Goal: Transaction & Acquisition: Download file/media

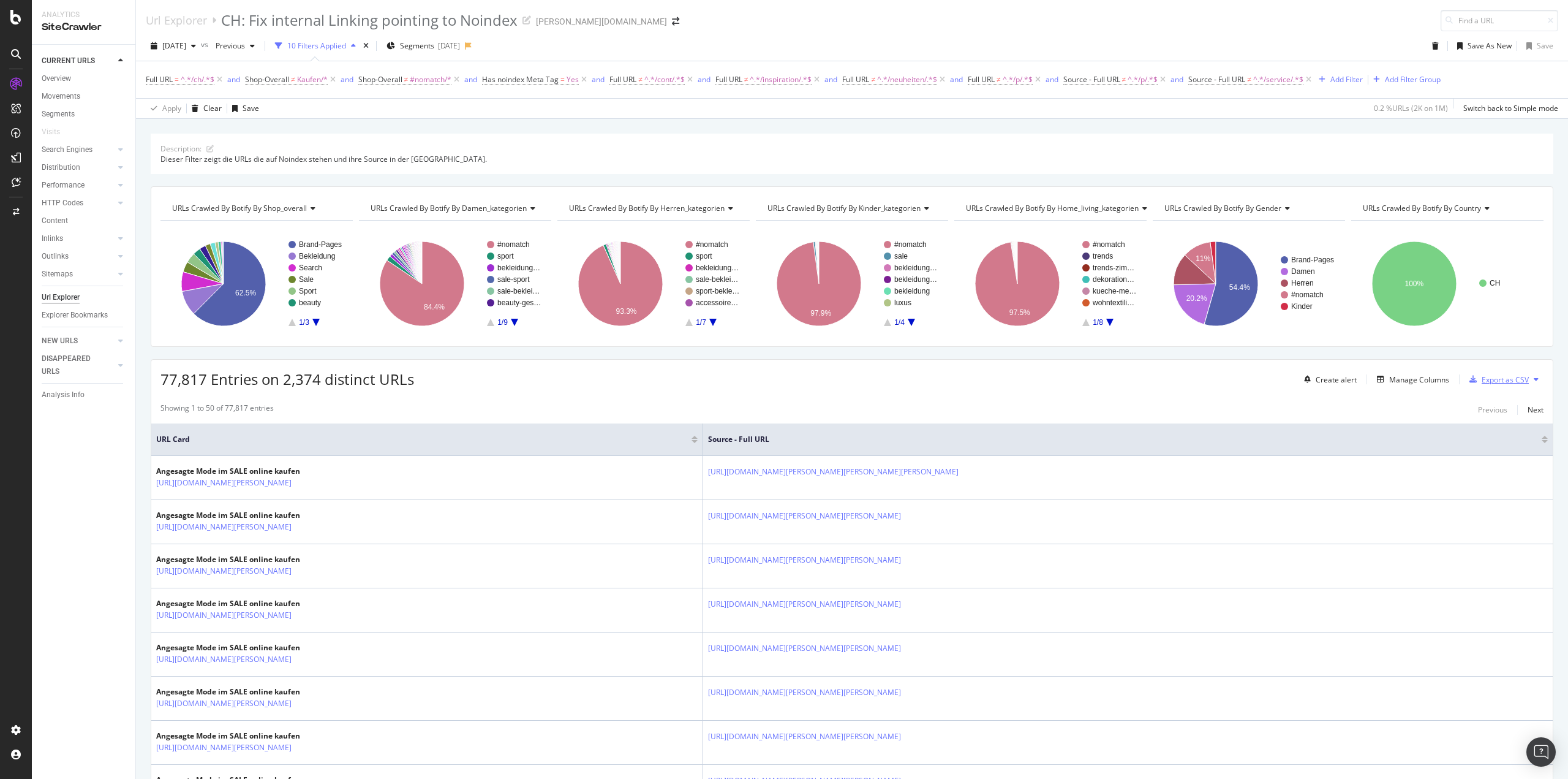
click at [1510, 378] on div "Export as CSV" at bounding box center [1505, 379] width 47 height 10
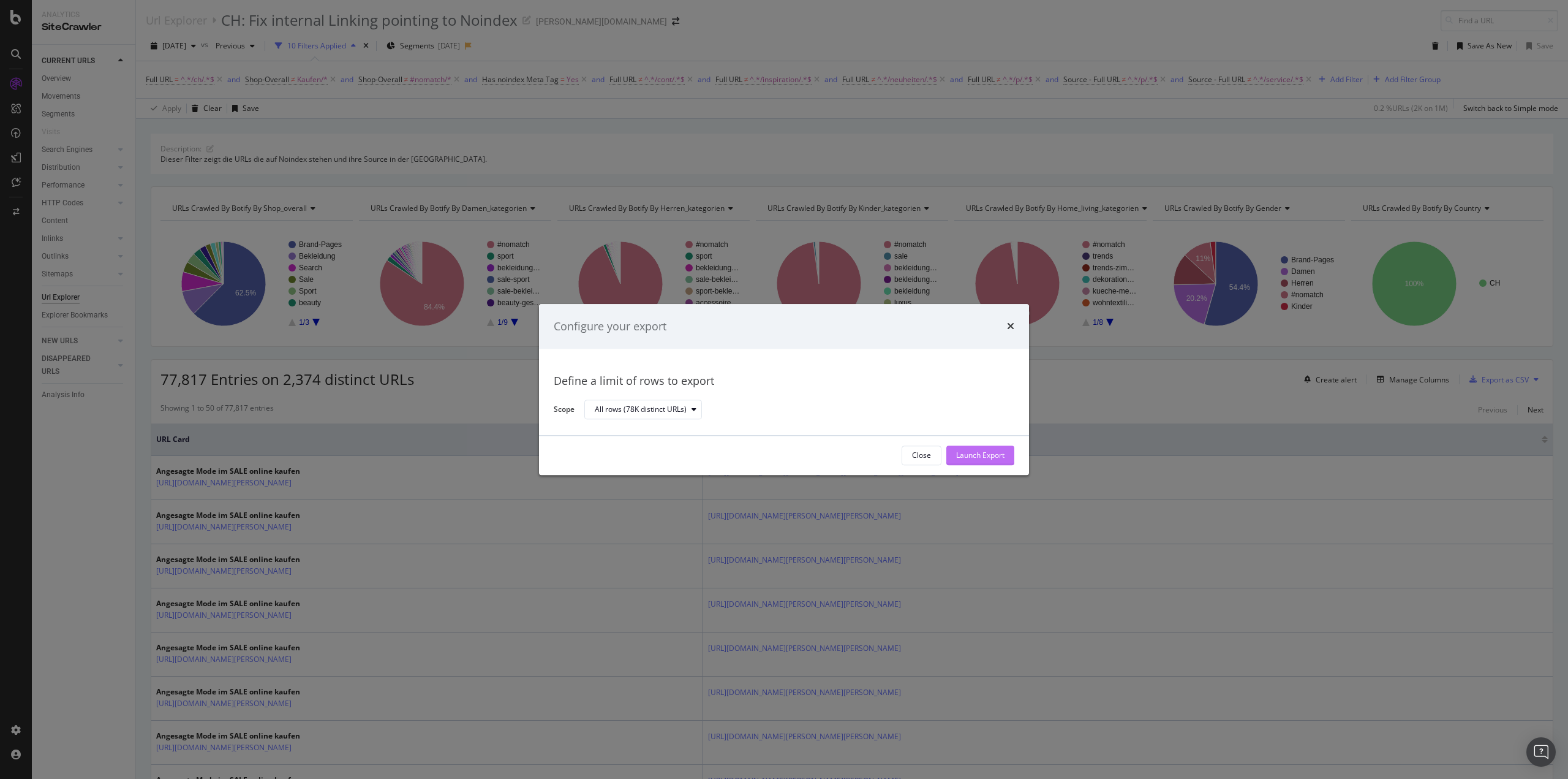
click at [987, 455] on div "Launch Export" at bounding box center [980, 455] width 49 height 10
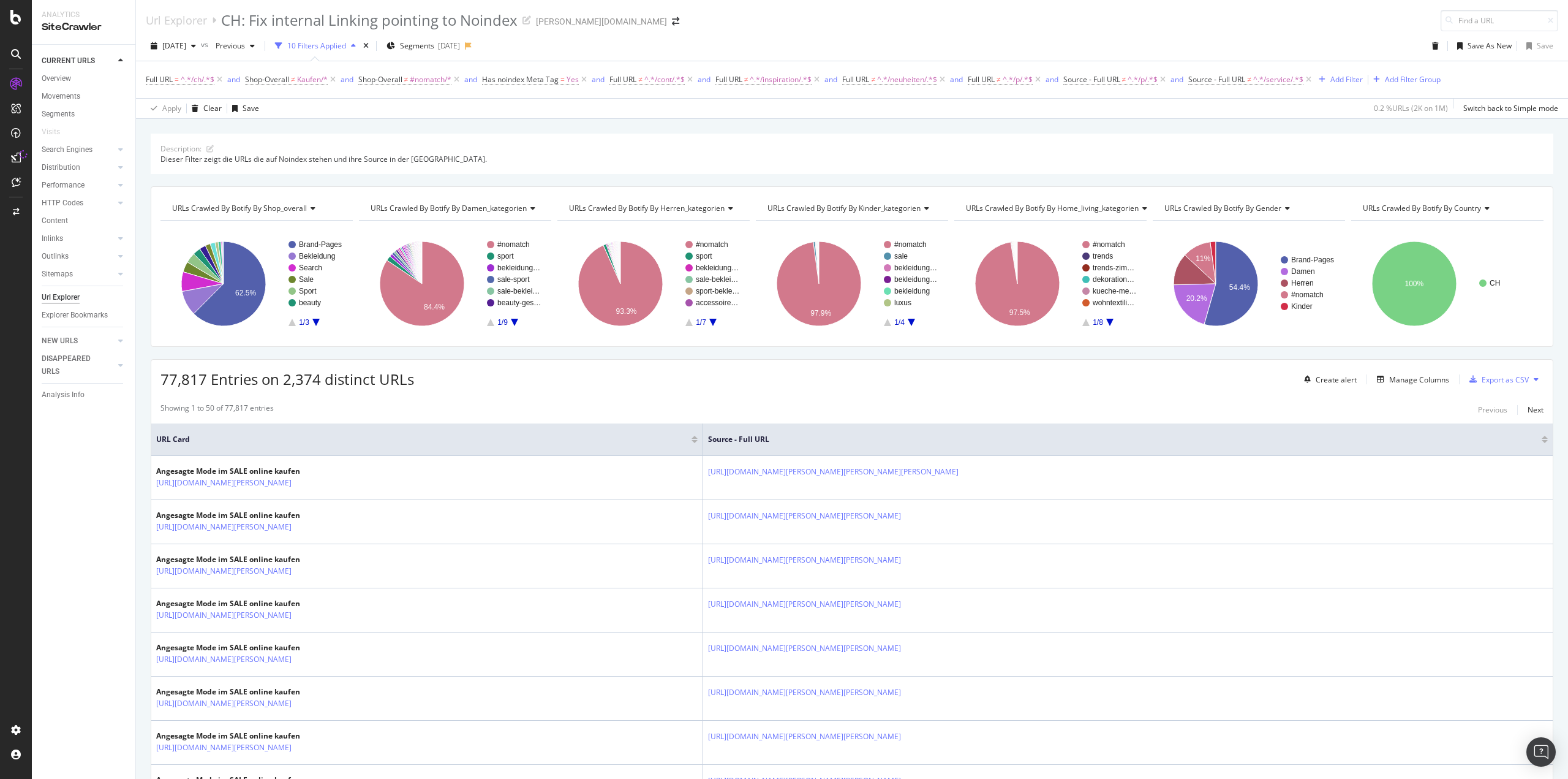
click at [608, 124] on div "Description: Dieser Filter zeigt die URLs die auf Noindex stehen und ihre Sourc…" at bounding box center [852, 133] width 1432 height 29
click at [597, 123] on div "Description: Dieser Filter zeigt die URLs die auf Noindex stehen und ihre Sourc…" at bounding box center [852, 133] width 1432 height 29
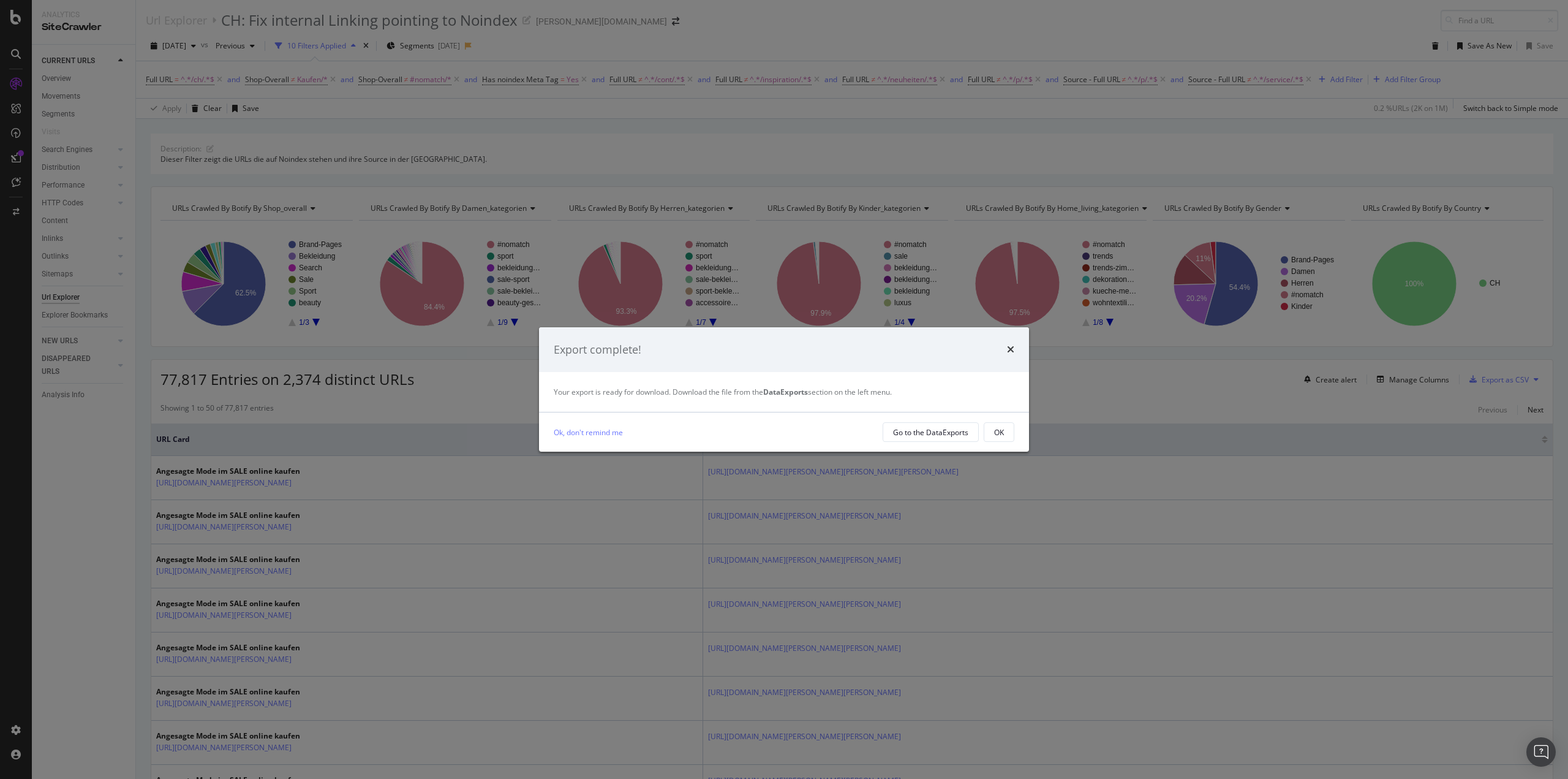
drag, startPoint x: 1002, startPoint y: 433, endPoint x: 999, endPoint y: 425, distance: 8.5
click at [1002, 433] on div "OK" at bounding box center [999, 432] width 10 height 10
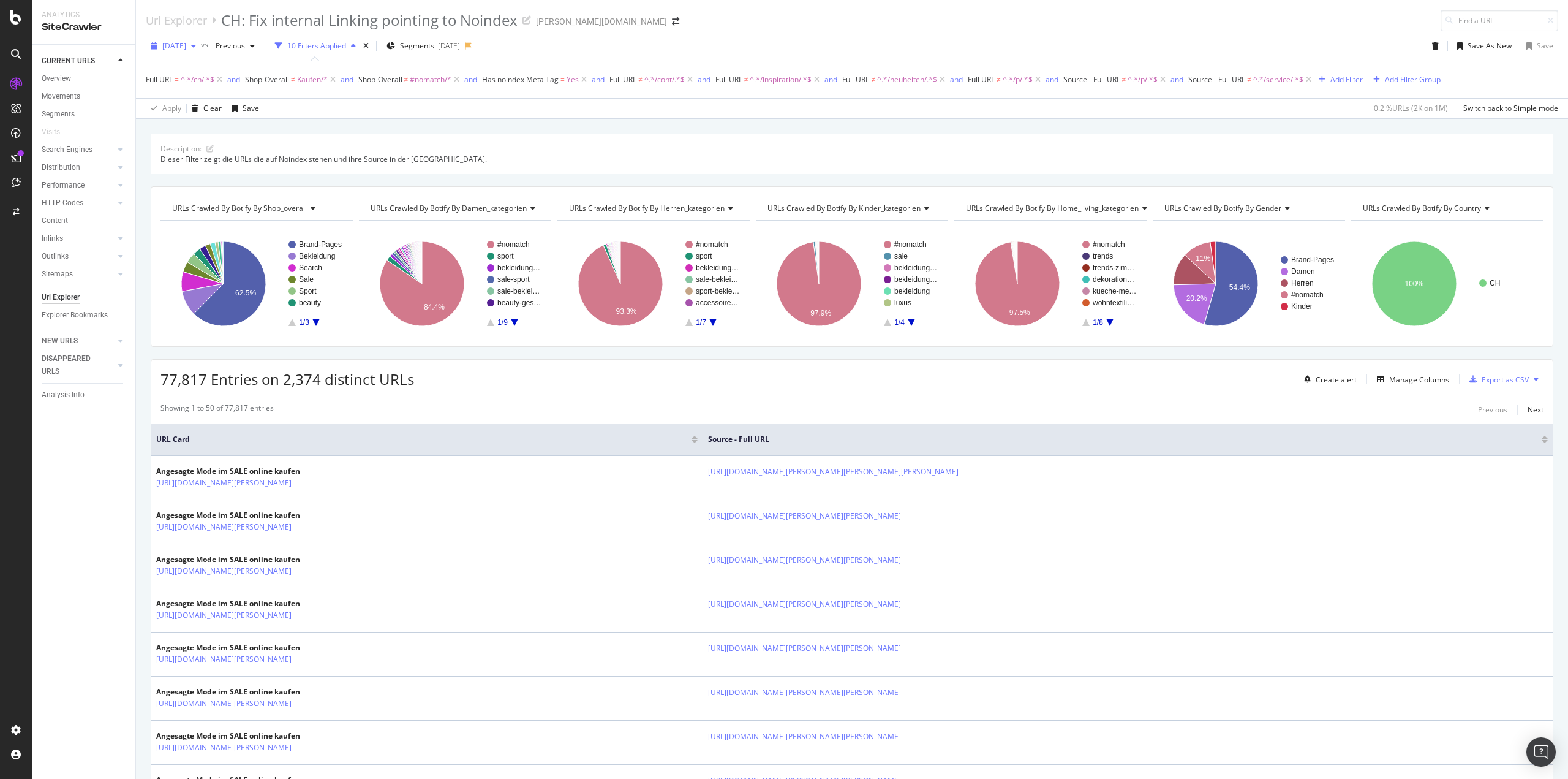
click at [196, 45] on icon "button" at bounding box center [193, 46] width 5 height 8
click at [194, 90] on div "[DATE]" at bounding box center [197, 90] width 66 height 11
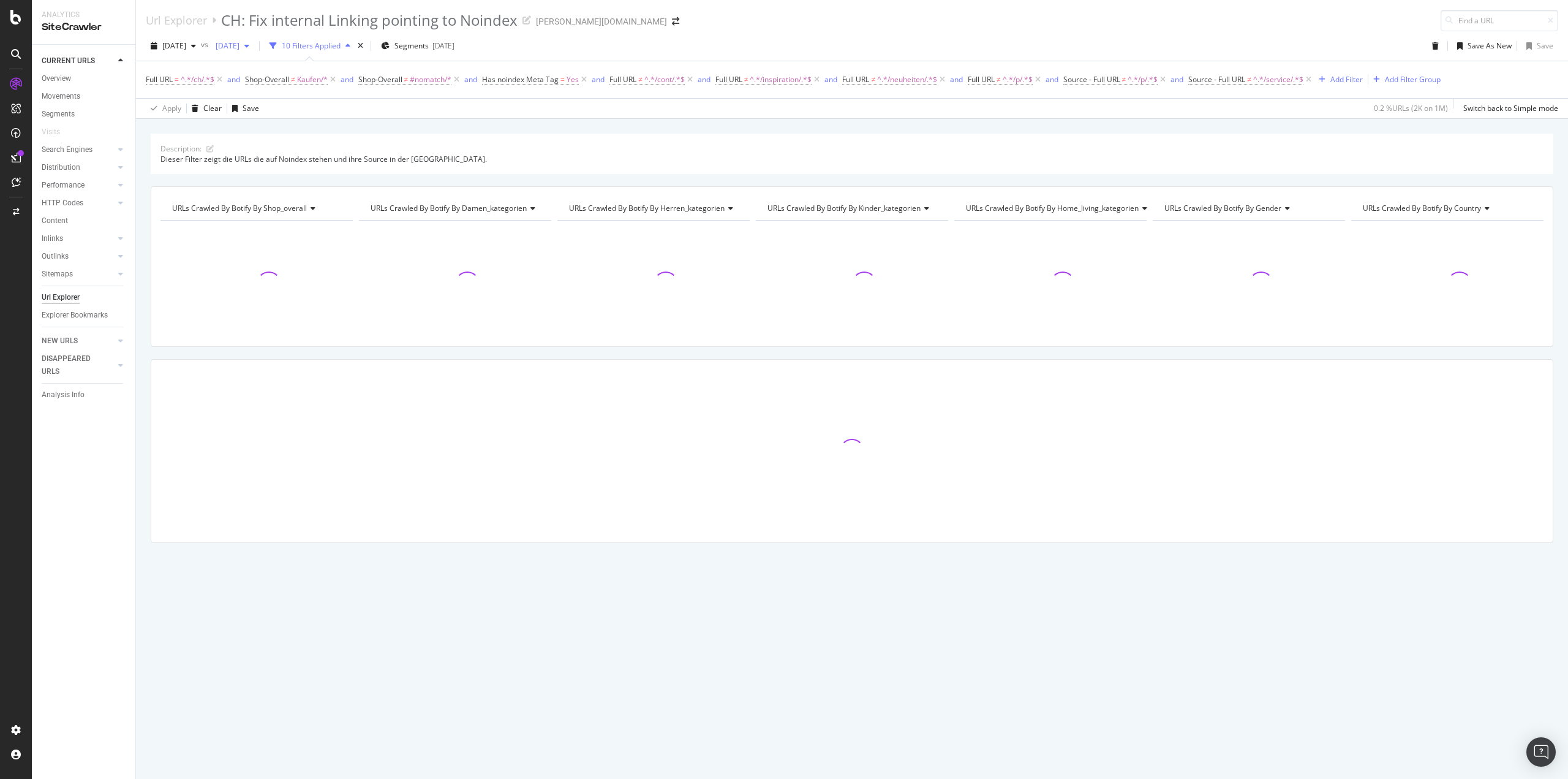
click at [240, 49] on span "2025 Jun. 23rd" at bounding box center [225, 45] width 29 height 10
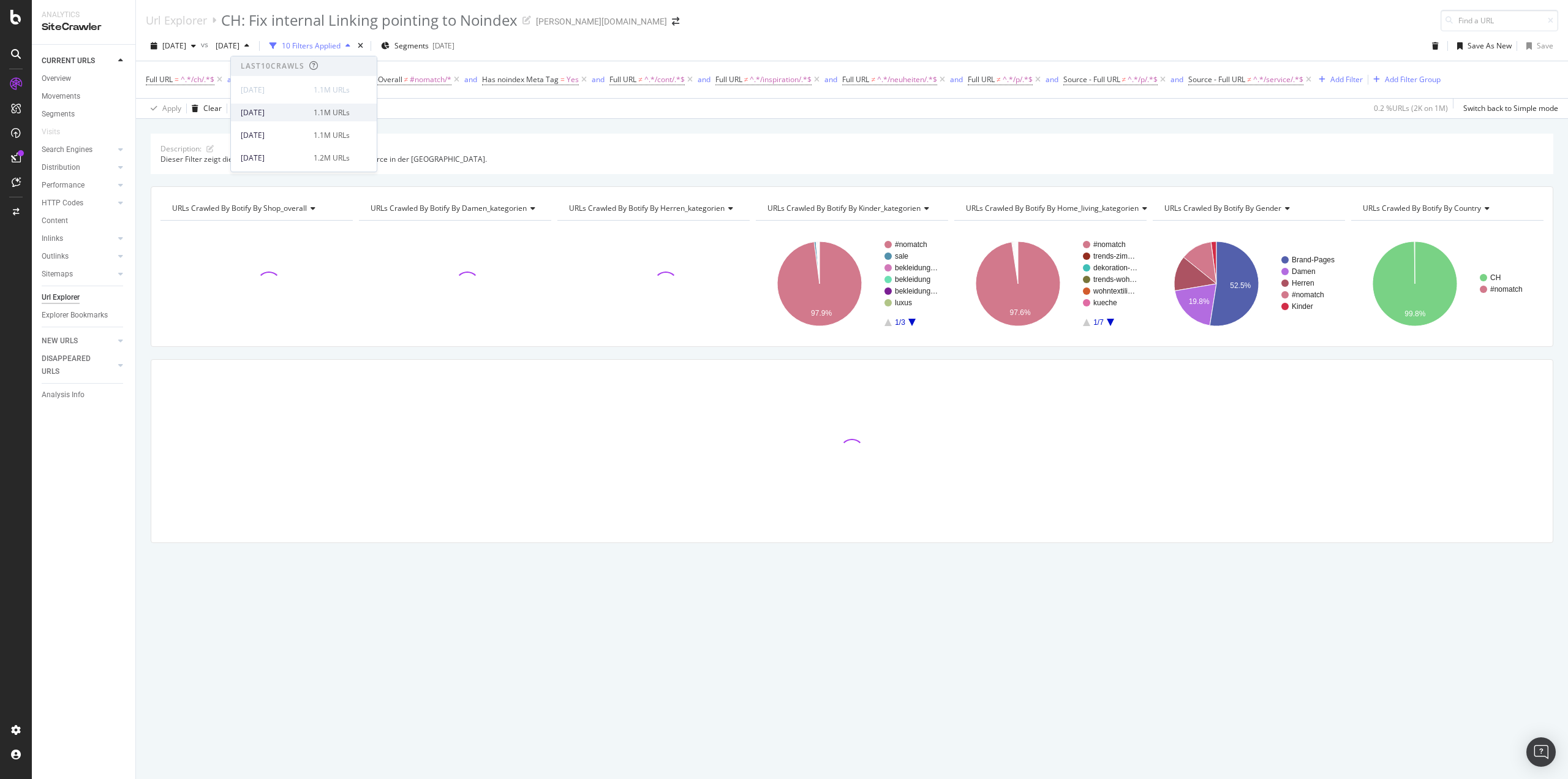
click at [277, 116] on div "2025 Sep. 15th" at bounding box center [273, 112] width 66 height 11
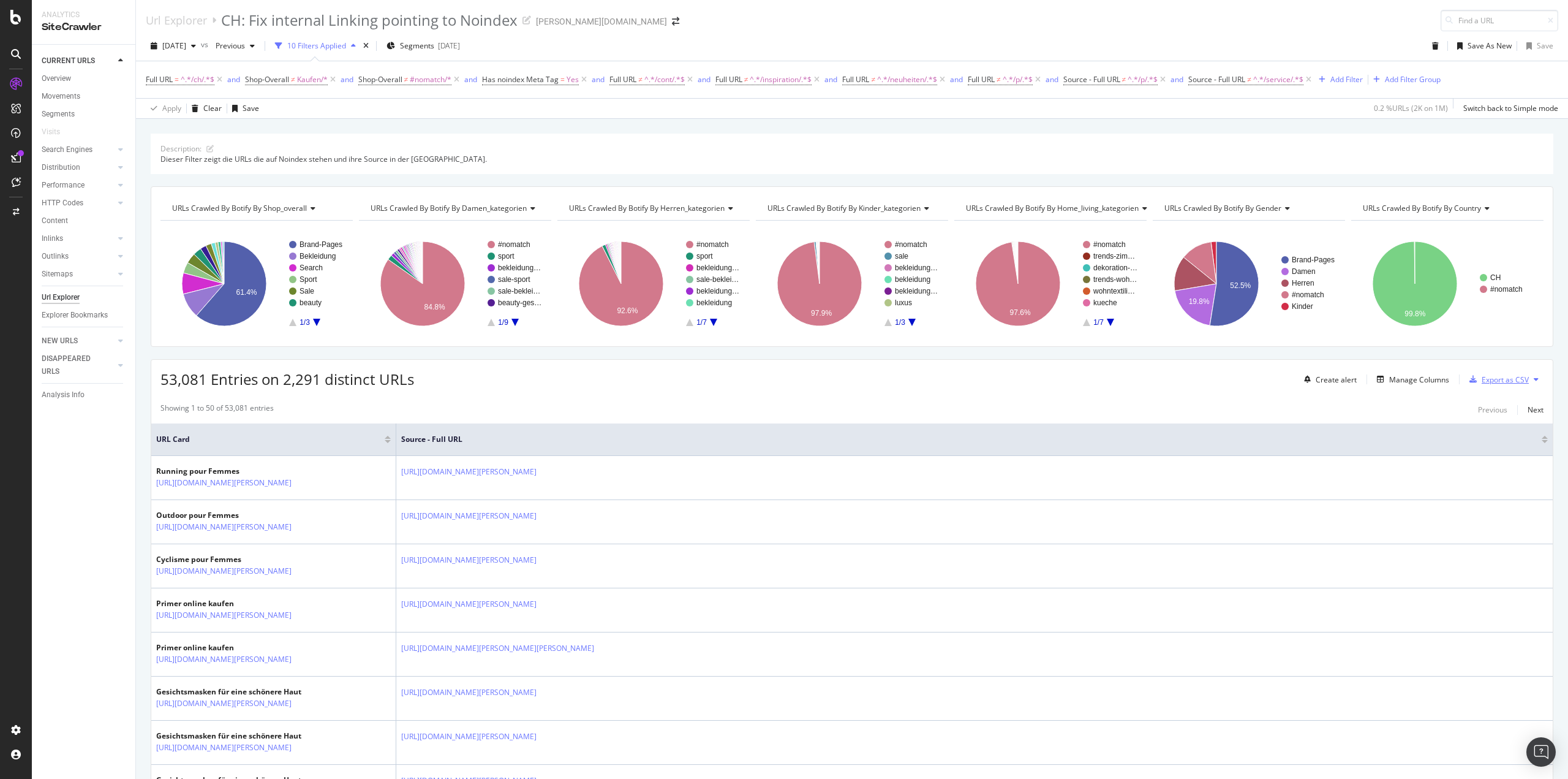
click at [1497, 373] on div "Export as CSV" at bounding box center [1497, 379] width 64 height 18
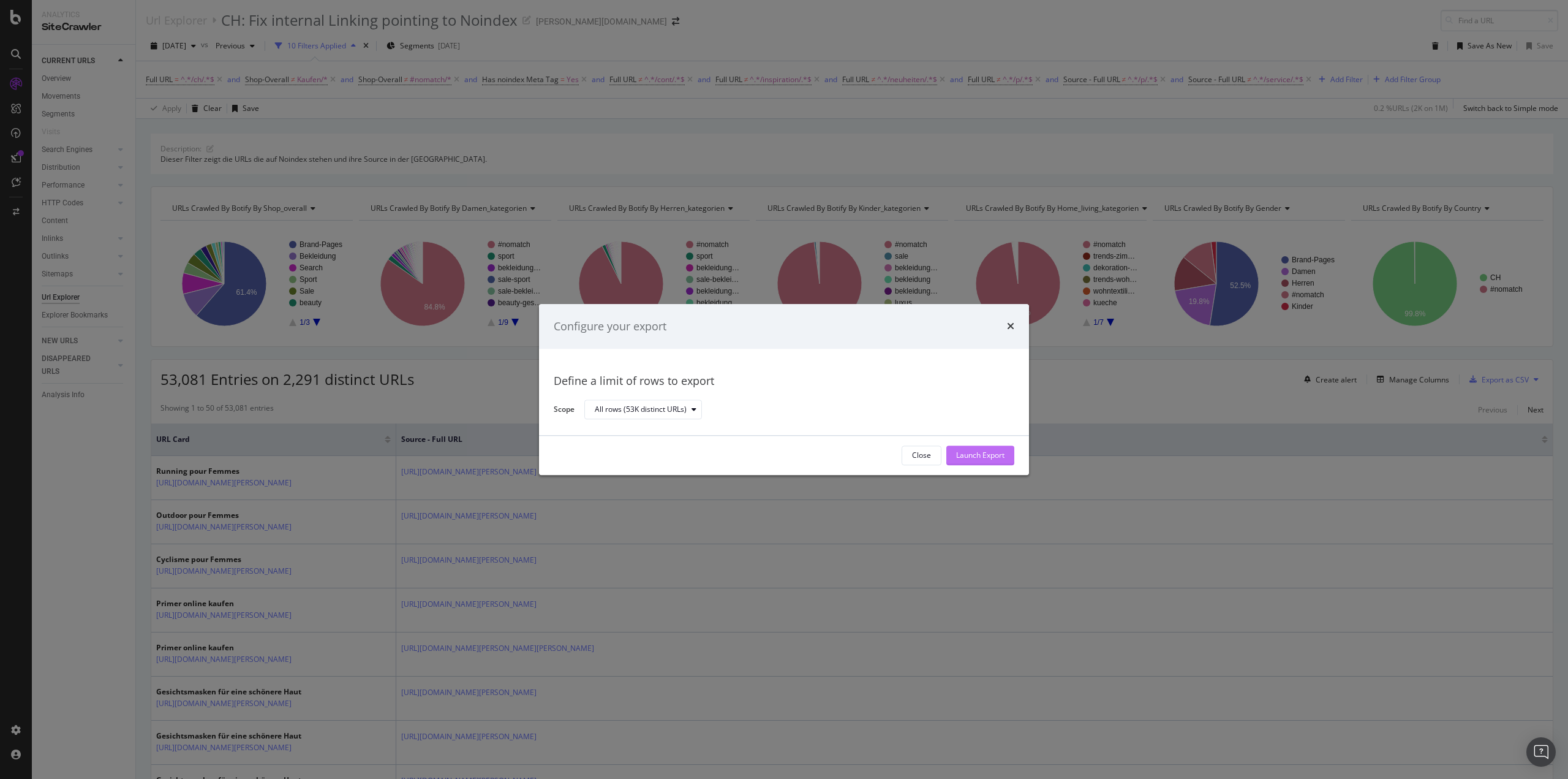
click at [1007, 454] on button "Launch Export" at bounding box center [980, 455] width 68 height 20
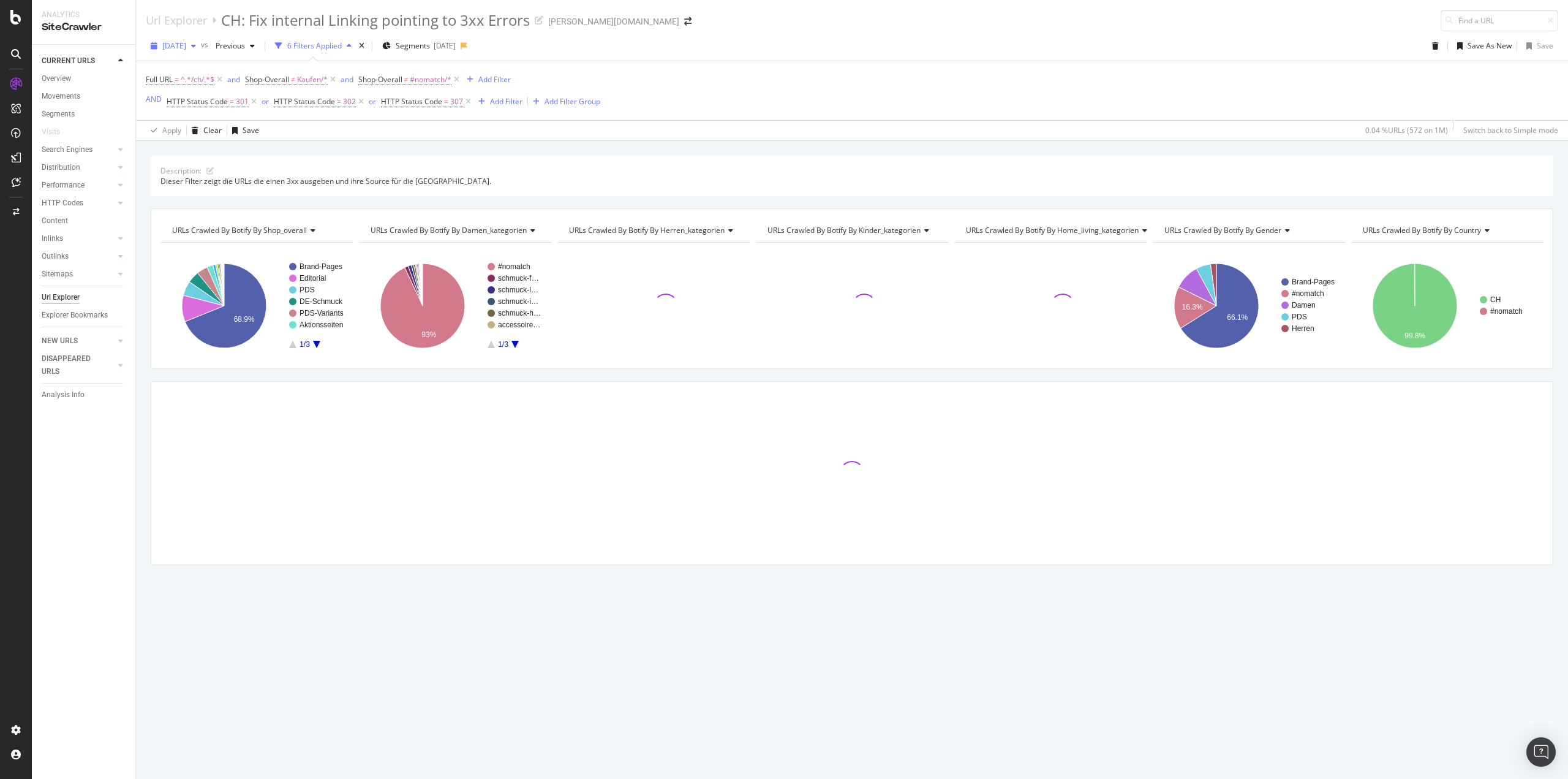
click at [186, 45] on span "[DATE]" at bounding box center [174, 45] width 24 height 10
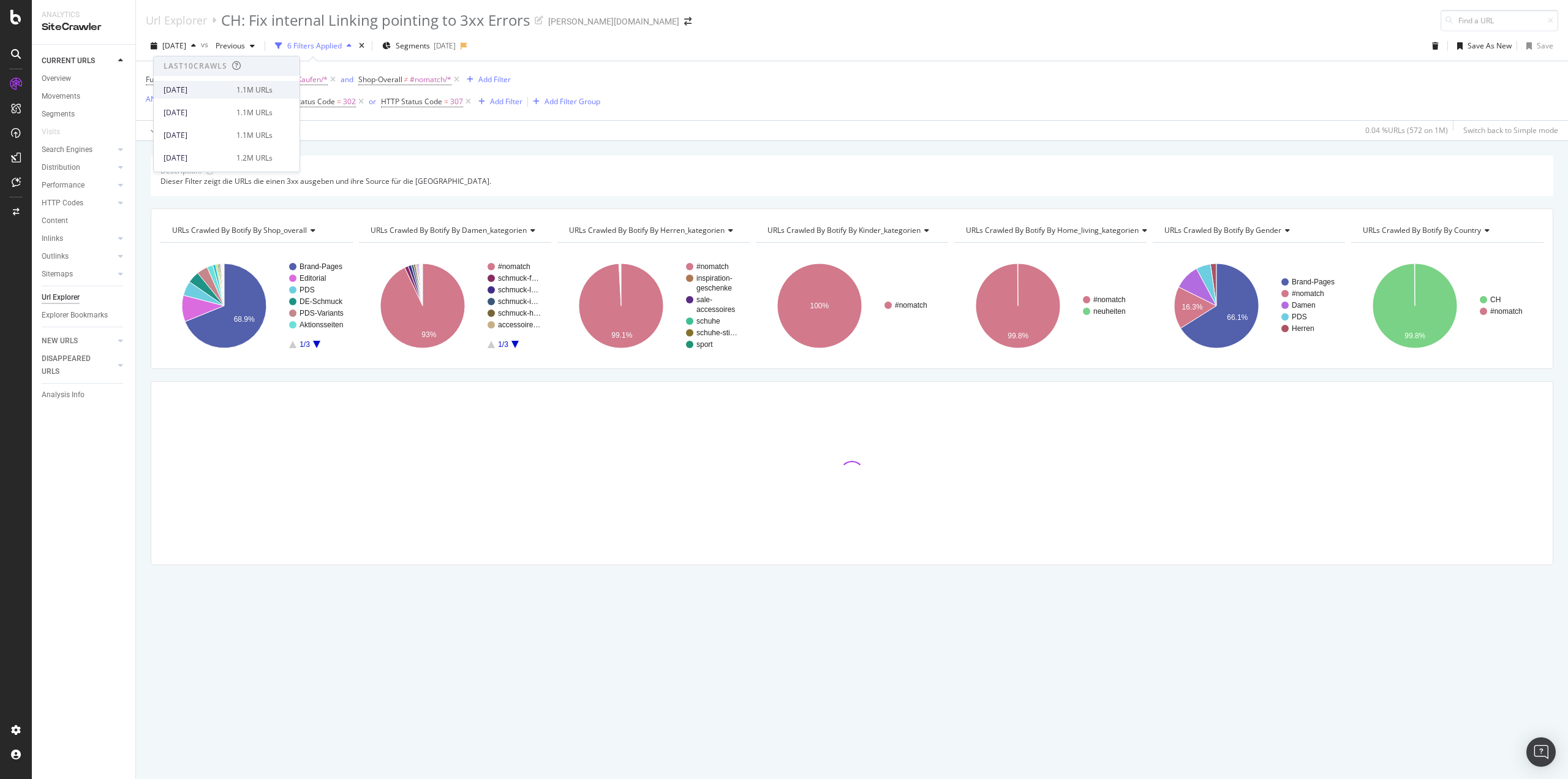
click at [204, 86] on div "[DATE]" at bounding box center [197, 90] width 66 height 11
click at [240, 47] on span "2025 Jun. 23rd" at bounding box center [225, 45] width 29 height 10
click at [275, 114] on div "2025 Sep. 15th" at bounding box center [273, 112] width 66 height 11
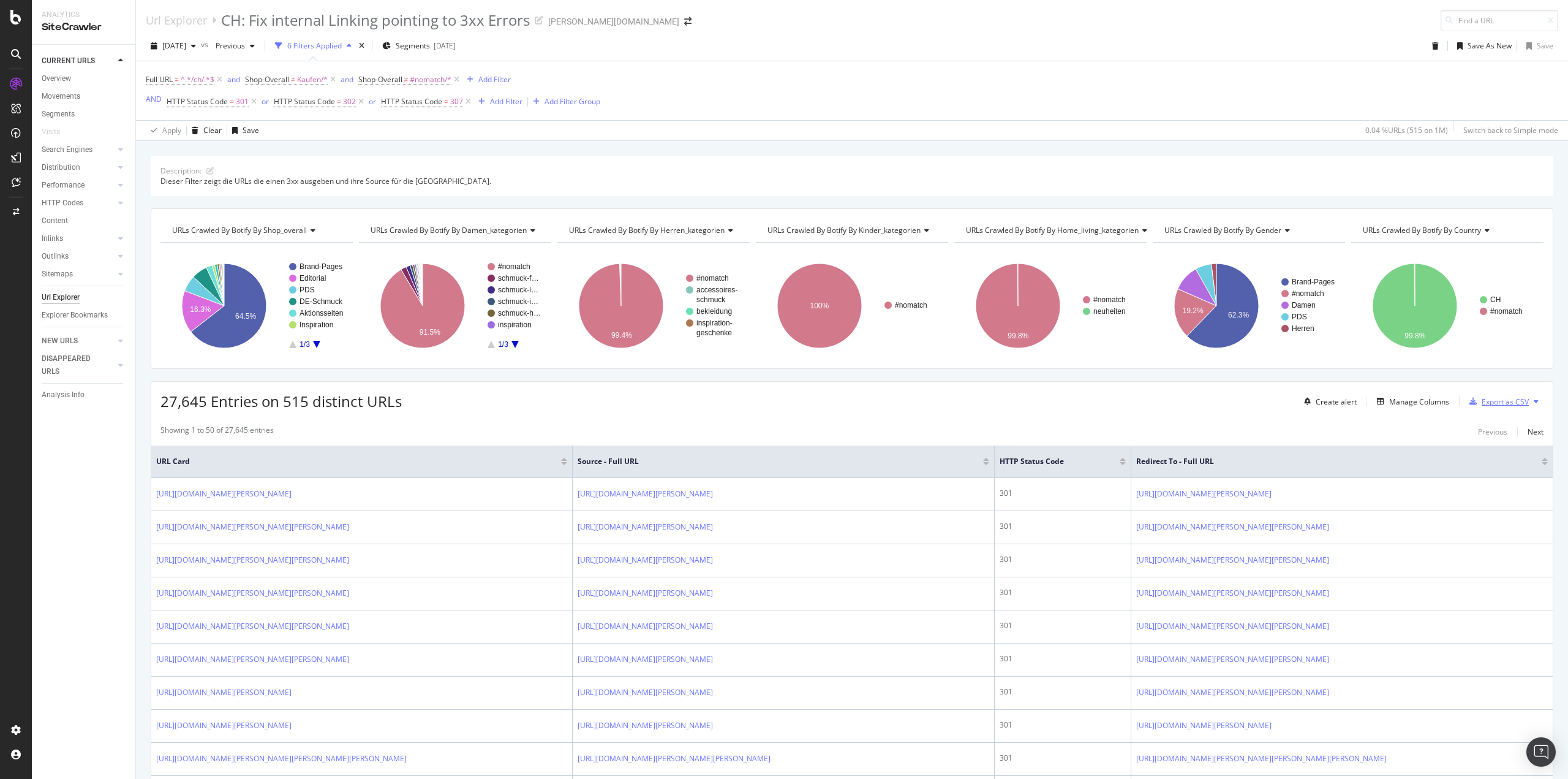
click at [1493, 402] on div "Export as CSV" at bounding box center [1505, 401] width 47 height 10
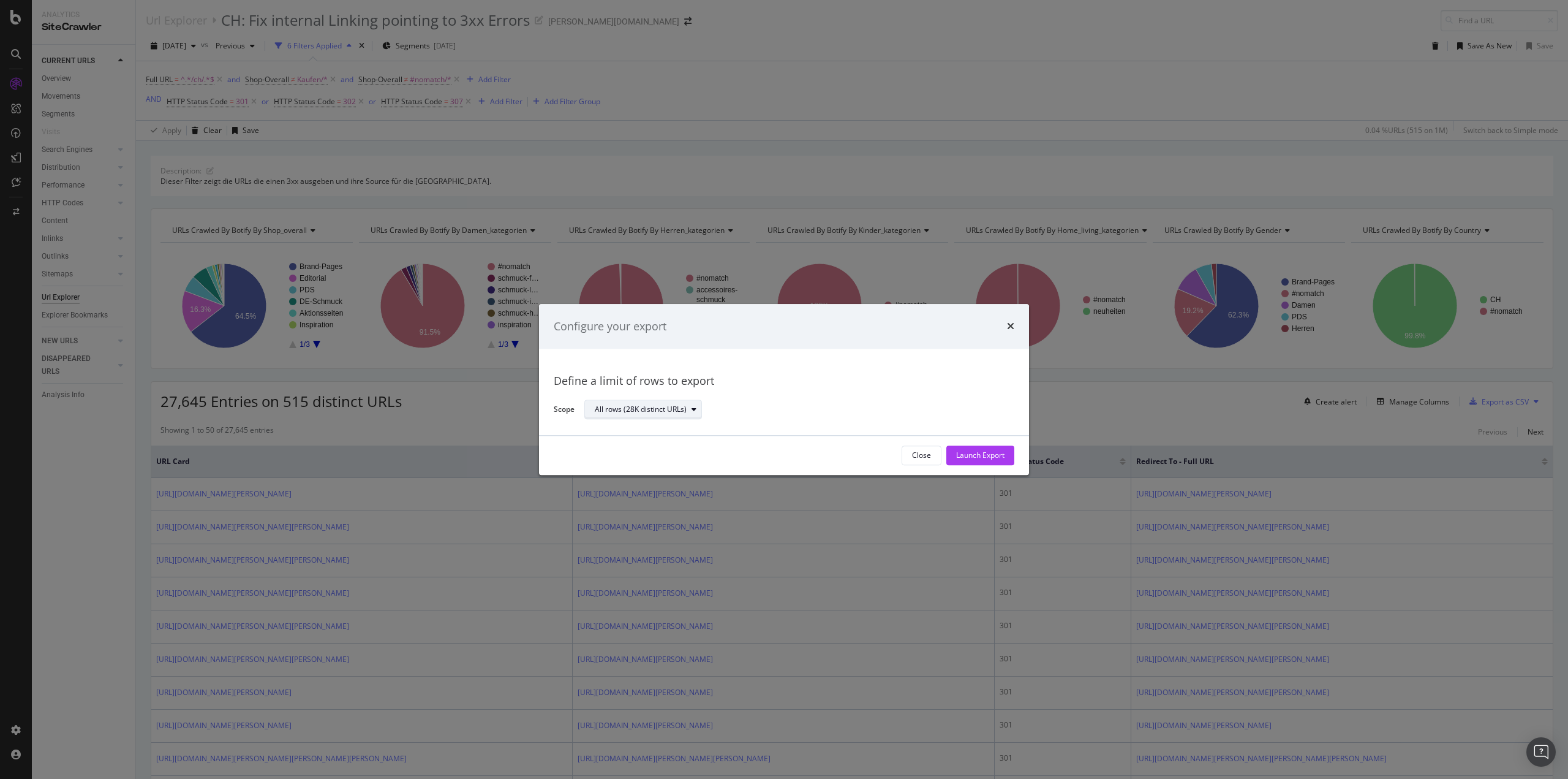
click at [655, 416] on div "All rows (28K distinct URLs)" at bounding box center [648, 410] width 107 height 17
click at [656, 414] on div "All rows (28K distinct URLs)" at bounding box center [648, 410] width 107 height 17
click at [1004, 454] on div "Launch Export" at bounding box center [980, 455] width 49 height 10
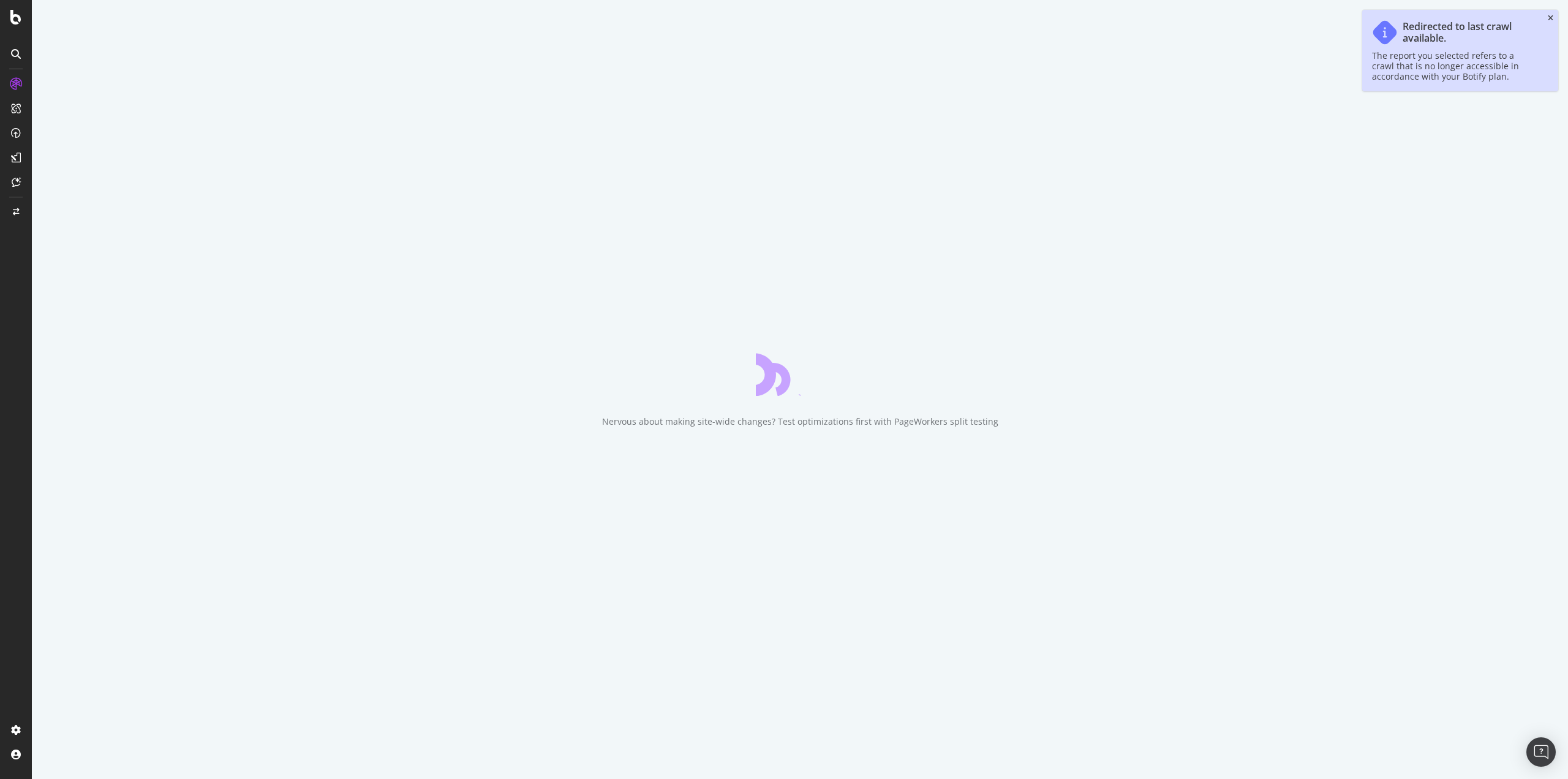
click at [1552, 18] on icon "close toast" at bounding box center [1551, 18] width 5 height 8
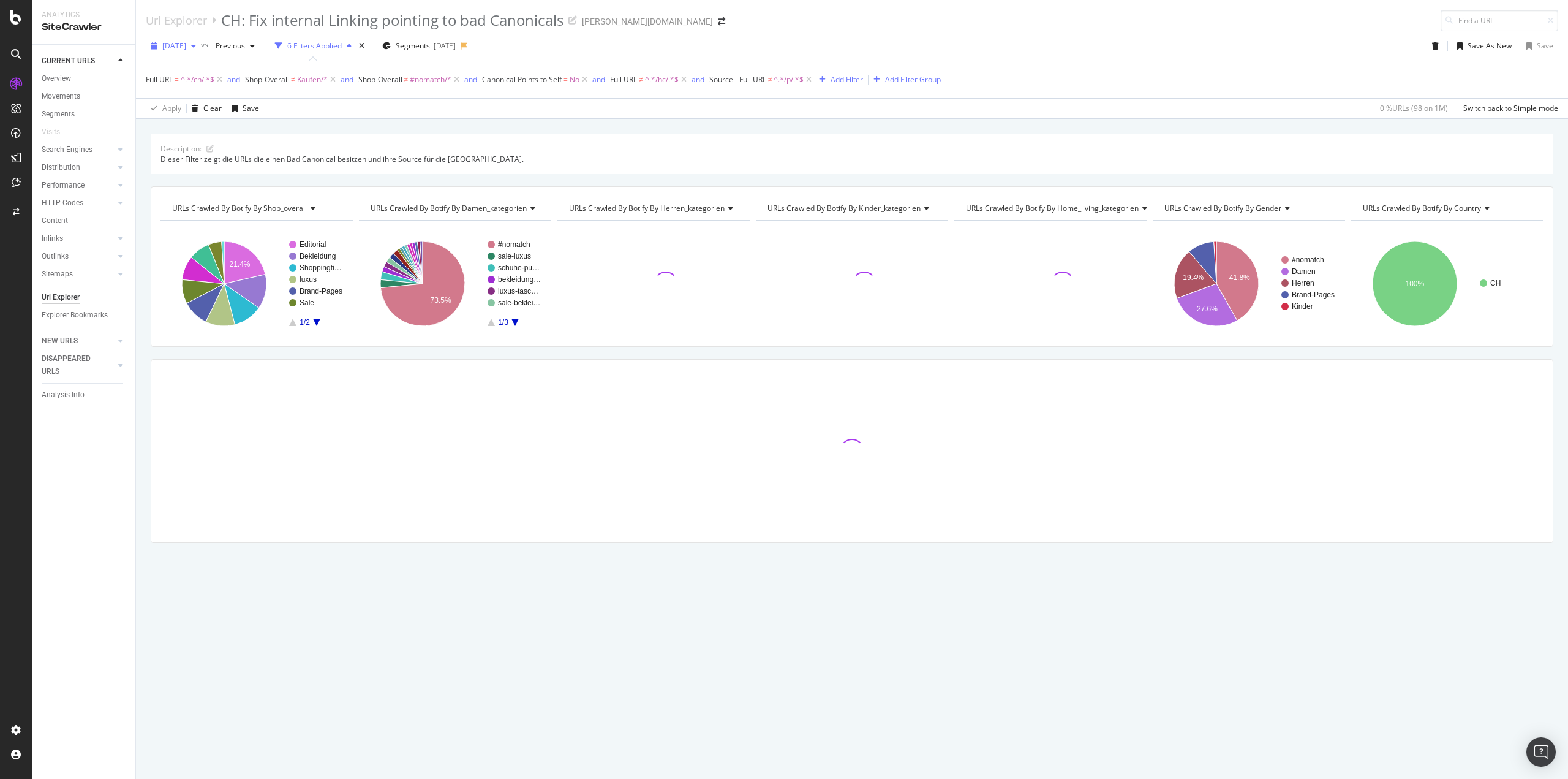
click at [201, 47] on div "button" at bounding box center [193, 46] width 14 height 8
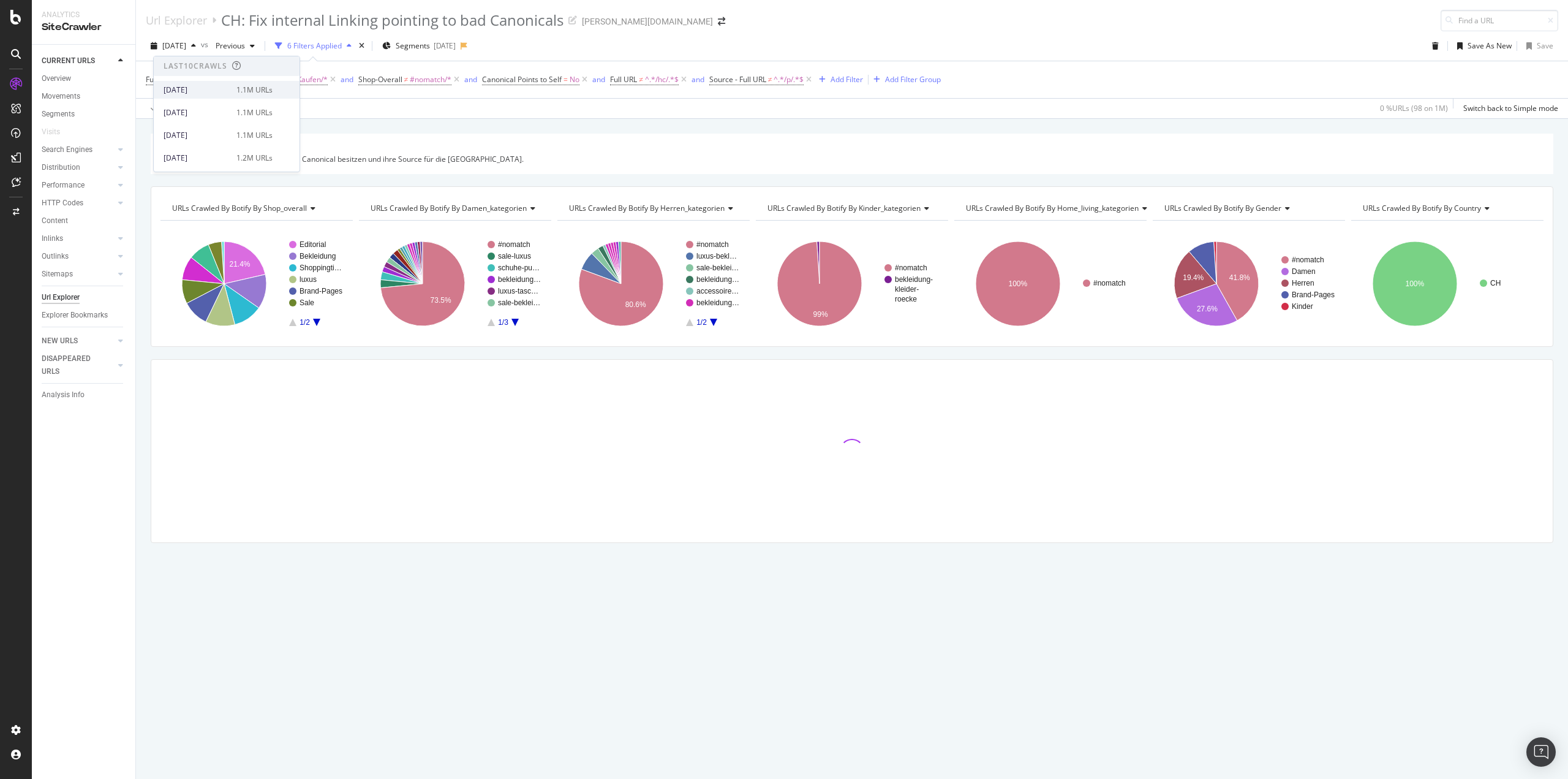
click at [209, 84] on div "[DATE]" at bounding box center [197, 90] width 66 height 11
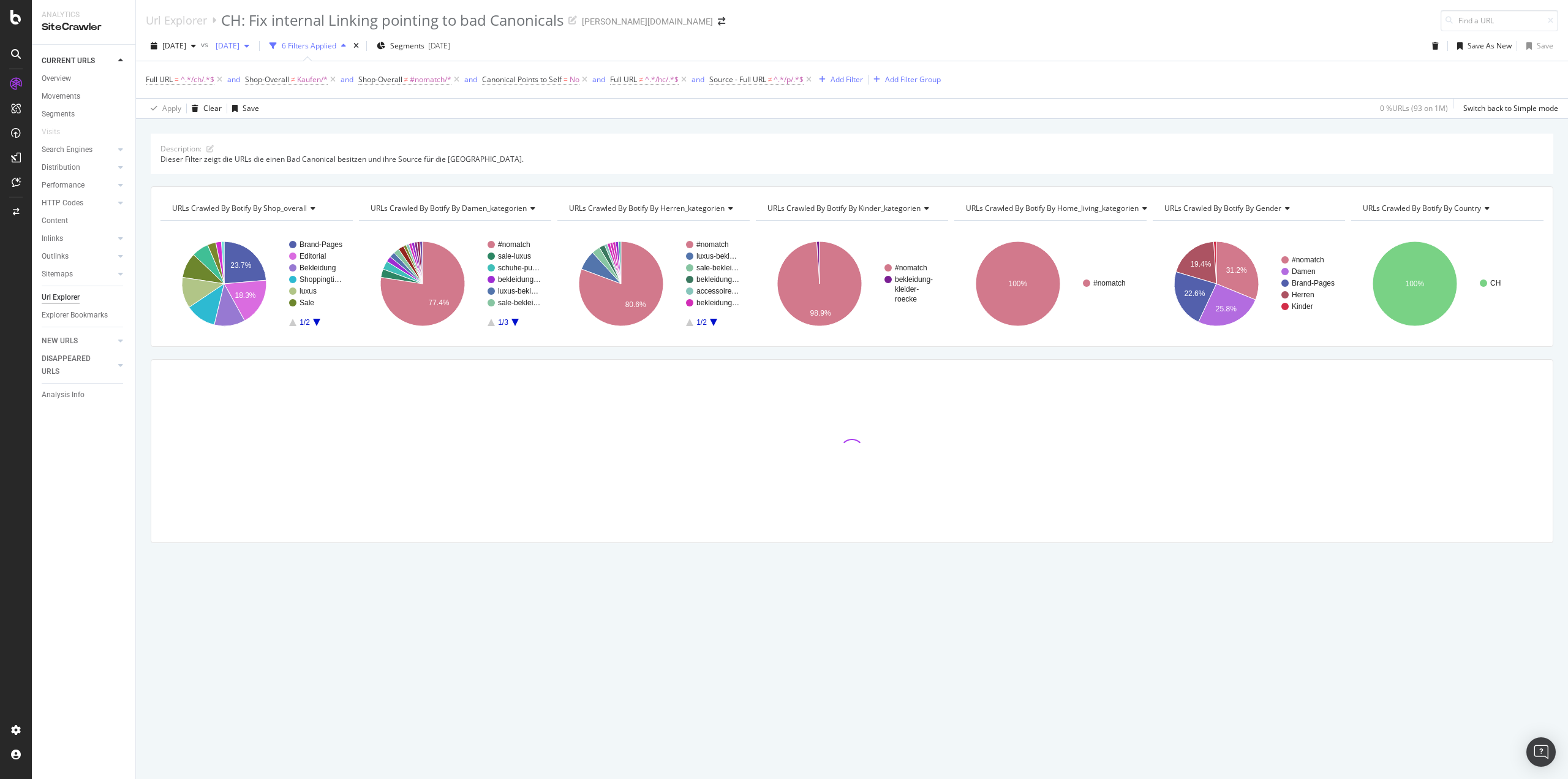
click at [240, 46] on span "2025 Jun. 23rd" at bounding box center [225, 45] width 29 height 10
click at [273, 118] on div "2025 Sep. 15th" at bounding box center [273, 112] width 66 height 11
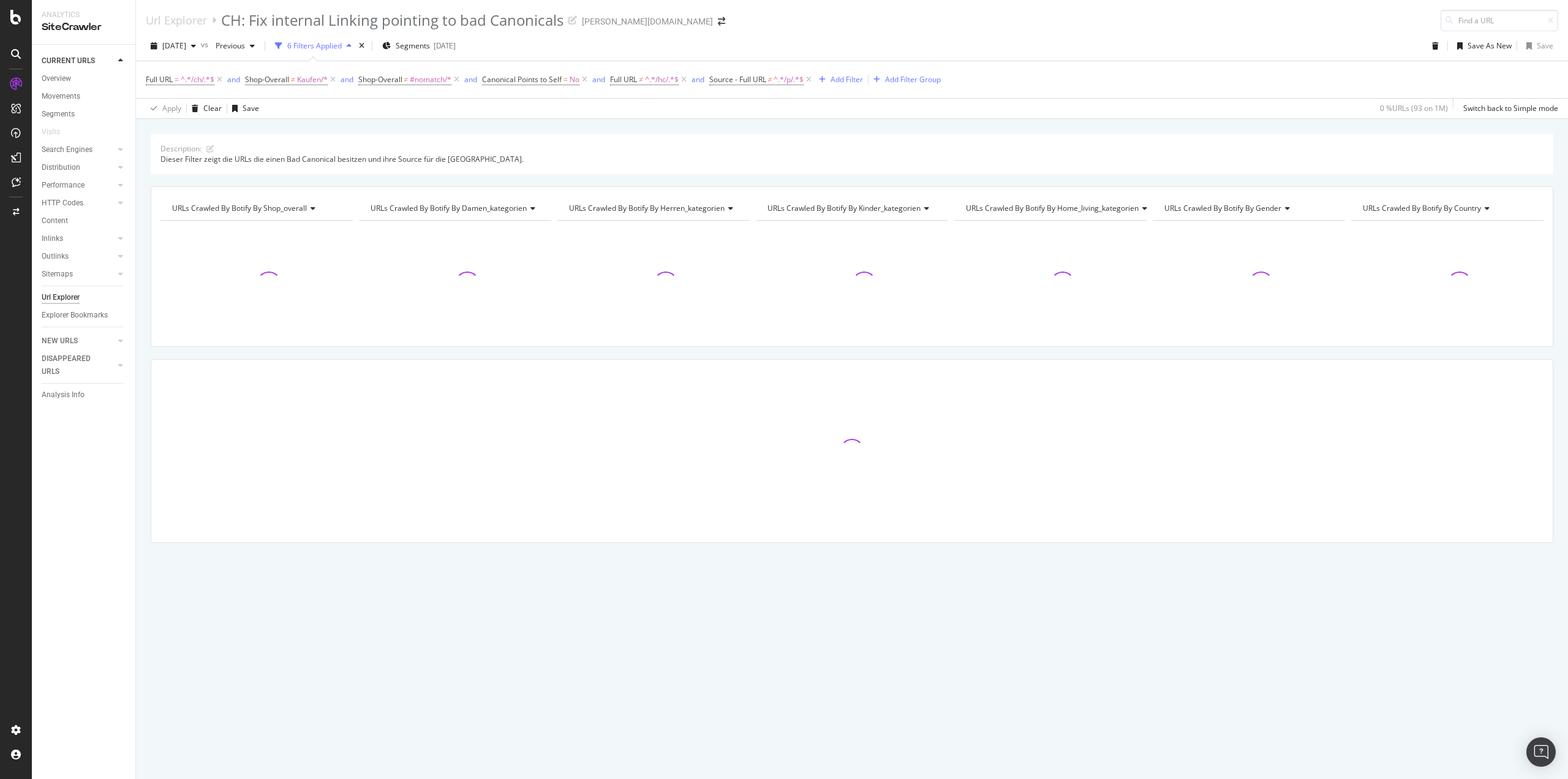
click at [507, 126] on div "Description: Dieser Filter zeigt die URLs die einen Bad Canonical besitzen und …" at bounding box center [852, 133] width 1432 height 29
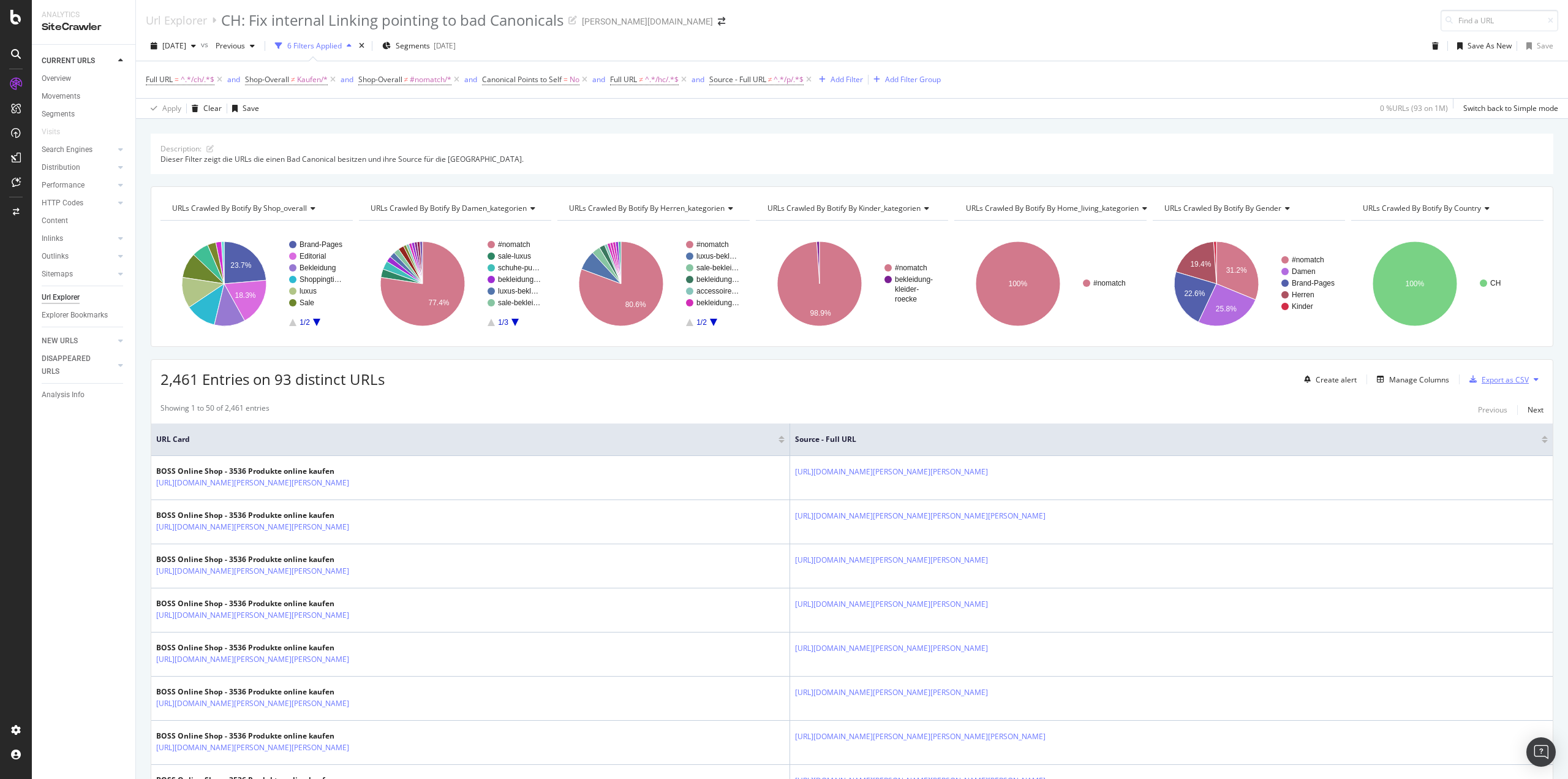
click at [1482, 378] on div "Export as CSV" at bounding box center [1505, 379] width 47 height 10
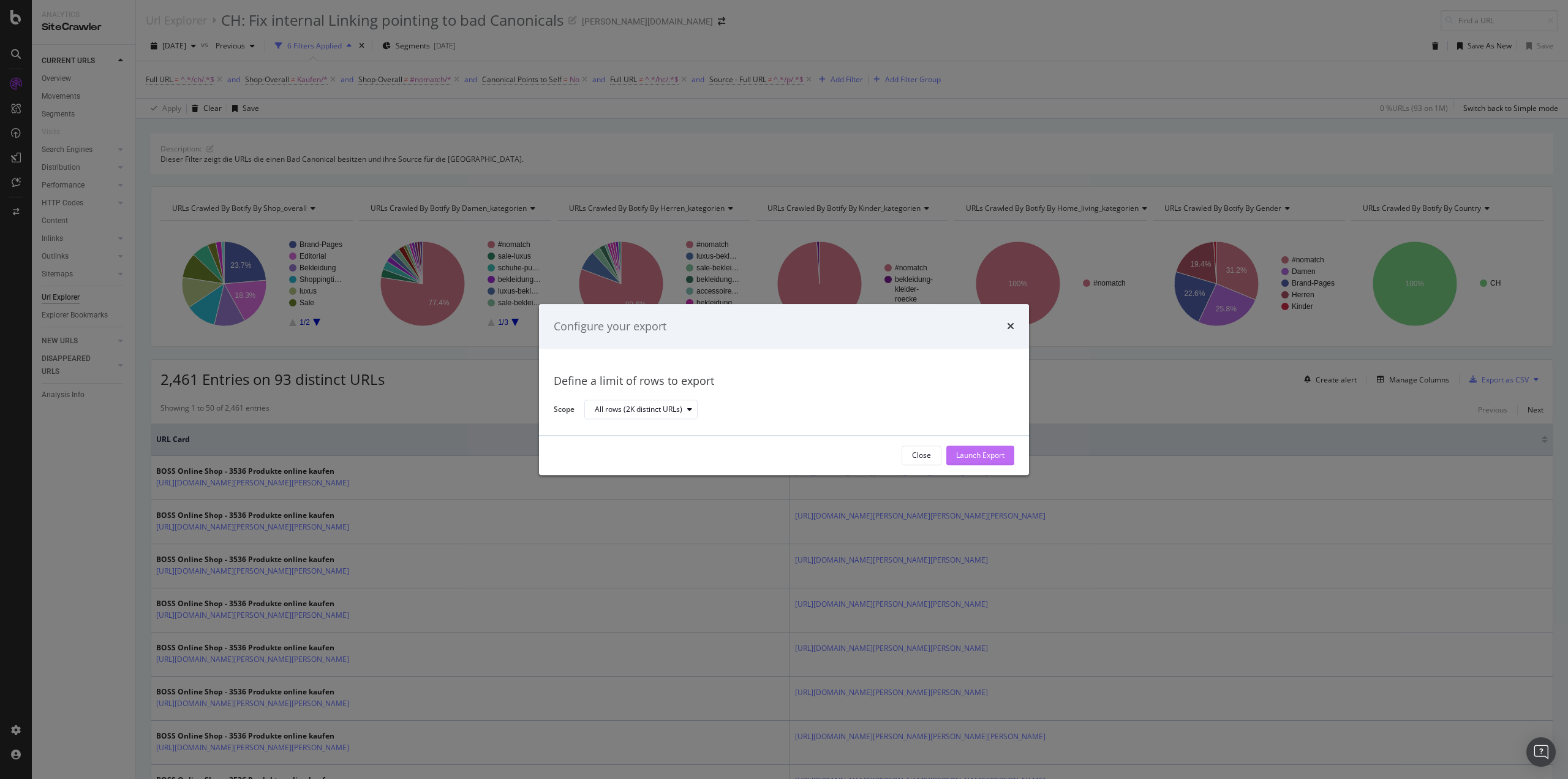
click at [986, 457] on div "Launch Export" at bounding box center [980, 455] width 49 height 10
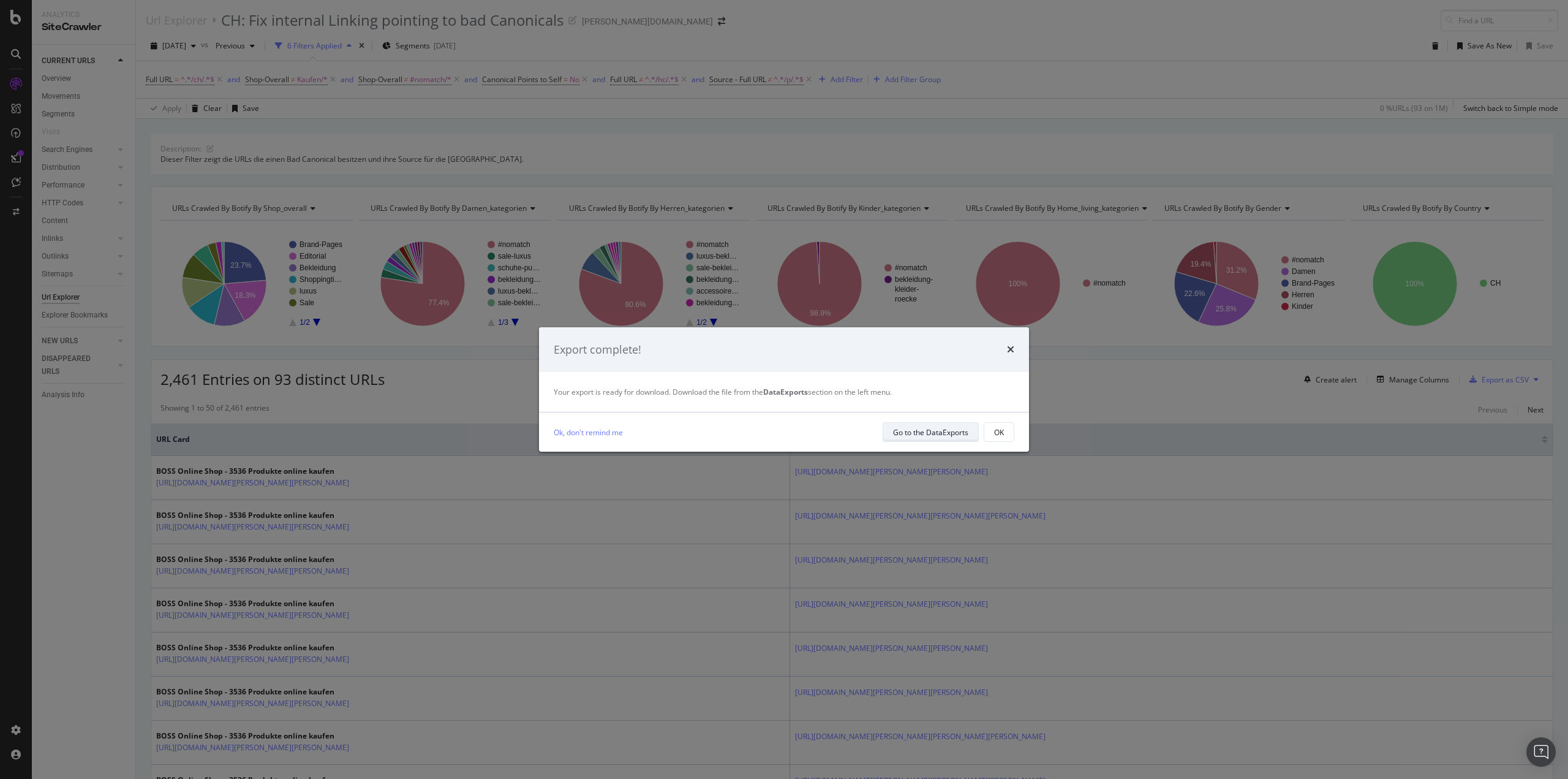
click at [945, 437] on div "Go to the DataExports" at bounding box center [931, 432] width 75 height 10
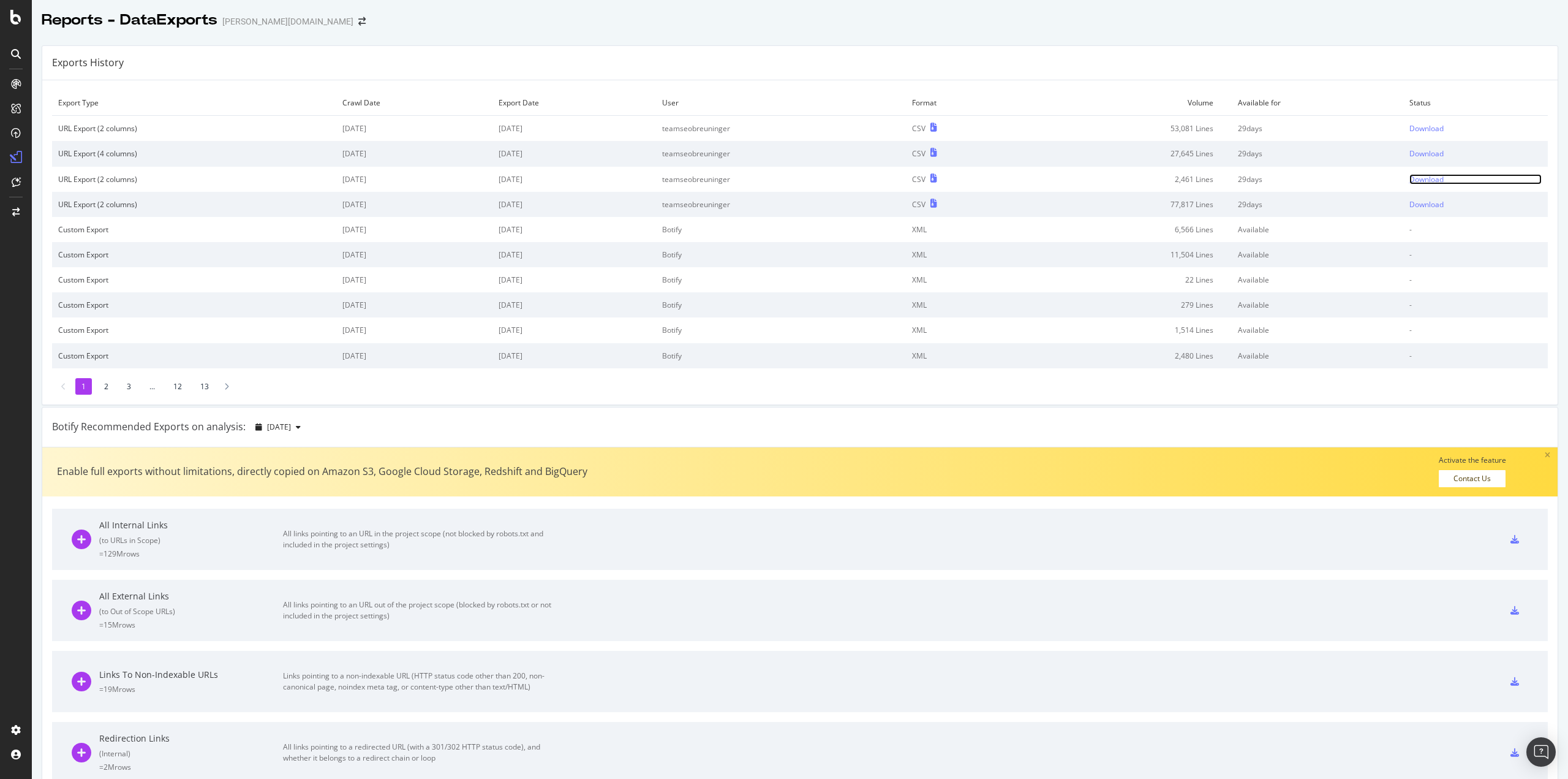
click at [1415, 178] on div "Download" at bounding box center [1427, 179] width 34 height 10
click at [1495, 101] on td "Status" at bounding box center [1476, 103] width 145 height 26
click at [1410, 153] on div "Download" at bounding box center [1427, 153] width 34 height 10
click at [1416, 130] on div "Download" at bounding box center [1427, 128] width 34 height 10
